Goal: Information Seeking & Learning: Learn about a topic

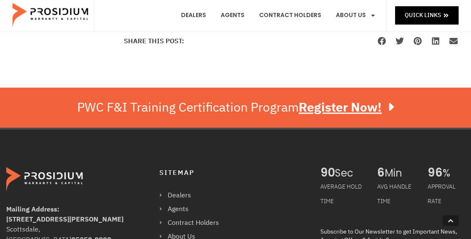
scroll to position [1000, 0]
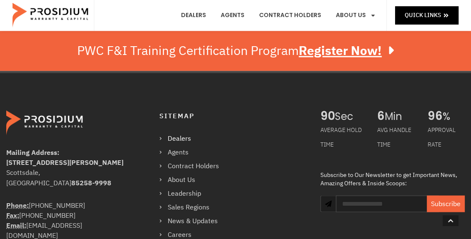
click at [178, 133] on link "Dealers" at bounding box center [193, 139] width 68 height 12
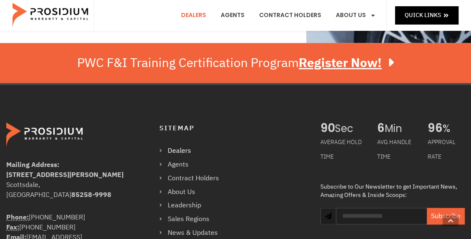
scroll to position [750, 0]
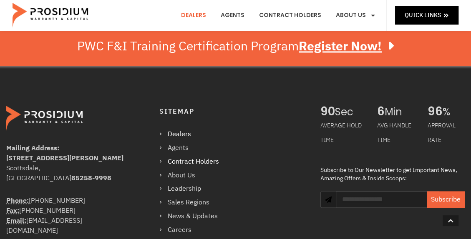
click at [181, 156] on link "Contract Holders" at bounding box center [193, 162] width 68 height 12
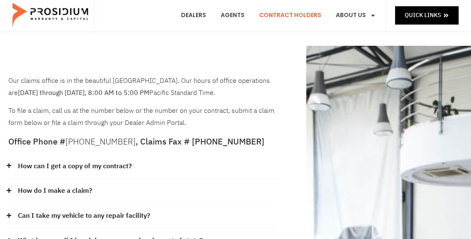
scroll to position [42, 0]
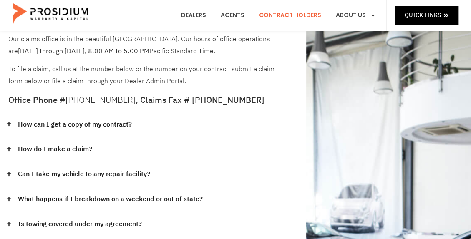
click at [136, 175] on link "Can I take my vehicle to any repair facility?" at bounding box center [84, 174] width 132 height 12
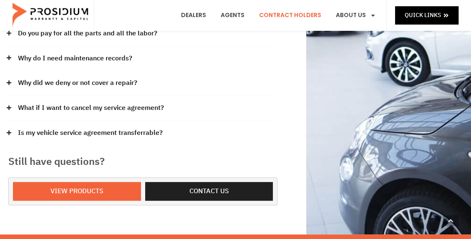
scroll to position [333, 0]
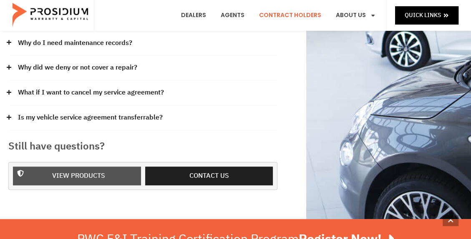
click at [65, 175] on span "View Products" at bounding box center [78, 176] width 53 height 12
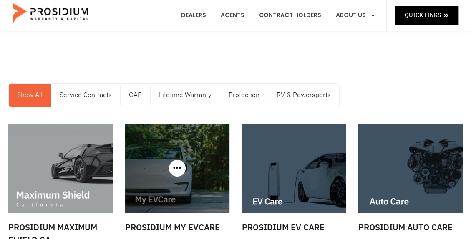
scroll to position [42, 0]
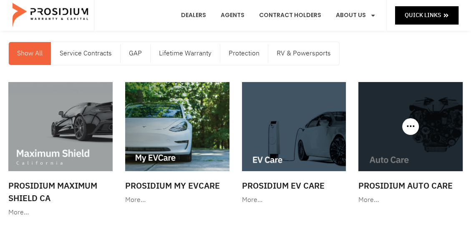
click at [393, 150] on img at bounding box center [410, 126] width 104 height 89
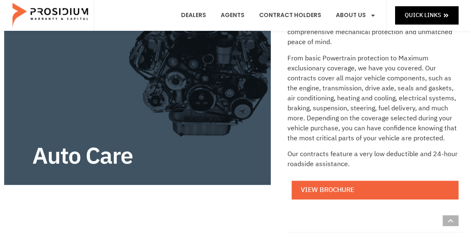
scroll to position [208, 0]
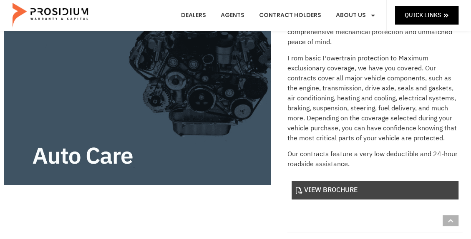
click at [325, 191] on link "View Brochure" at bounding box center [374, 190] width 167 height 19
